Goal: Information Seeking & Learning: Learn about a topic

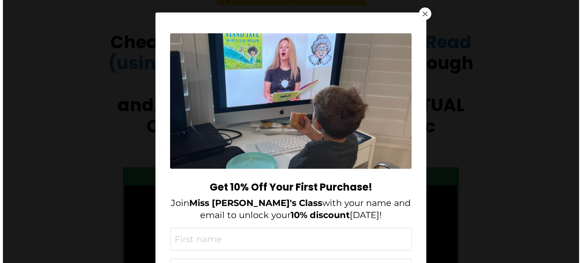
scroll to position [113, 0]
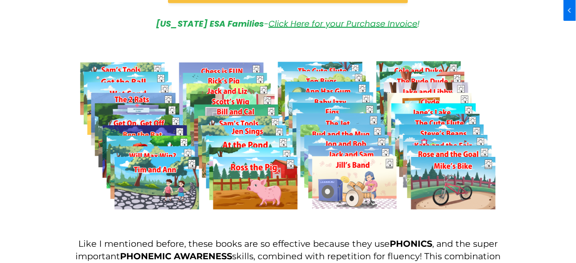
scroll to position [492, 0]
